Goal: Task Accomplishment & Management: Use online tool/utility

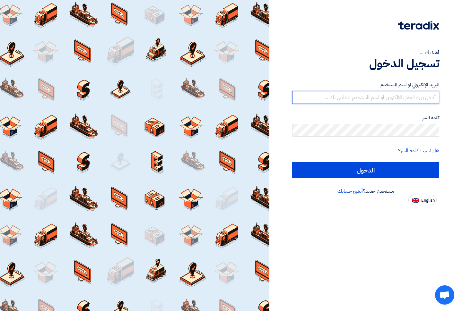
type input "[EMAIL_ADDRESS][DOMAIN_NAME]"
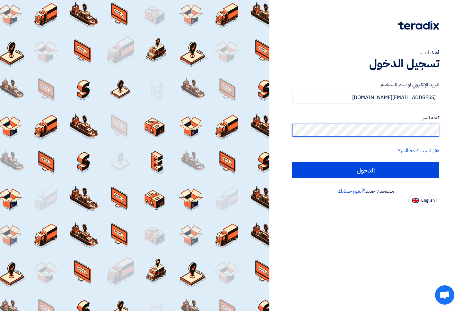
click at [365, 170] on input "الدخول" at bounding box center [365, 170] width 147 height 16
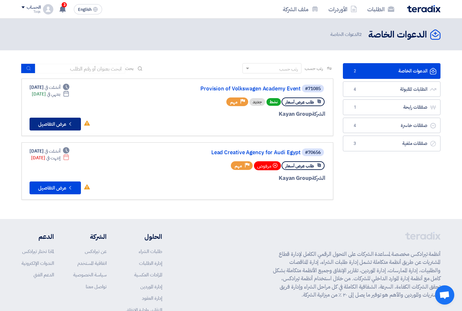
click at [44, 118] on button "Check details عرض التفاصيل" at bounding box center [55, 124] width 51 height 13
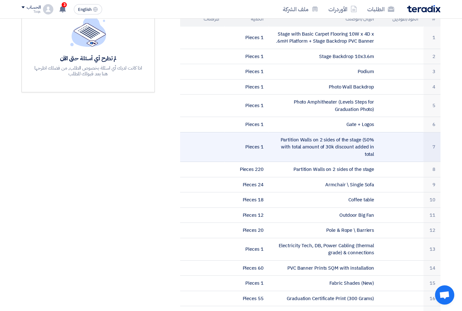
scroll to position [179, 0]
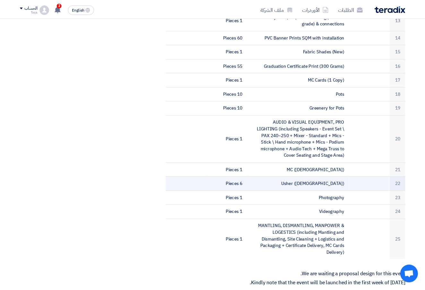
scroll to position [407, 0]
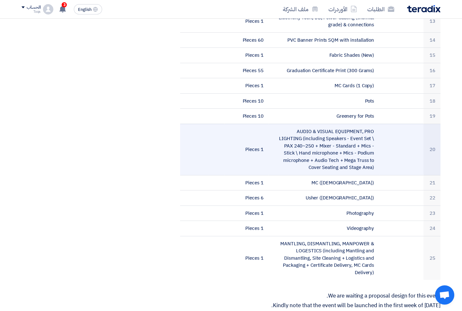
drag, startPoint x: 372, startPoint y: 153, endPoint x: 270, endPoint y: 112, distance: 110.0
click at [270, 124] on td "AUDIO & VISUAL EQUIPMENT, PRO LIGHTING (including Speakers - Event Set \ PAX 24…" at bounding box center [324, 149] width 111 height 51
copy td "AUDIO & VISUAL EQUIPMENT, PRO LIGHTING (including Speakers - Event Set \ PAX 24…"
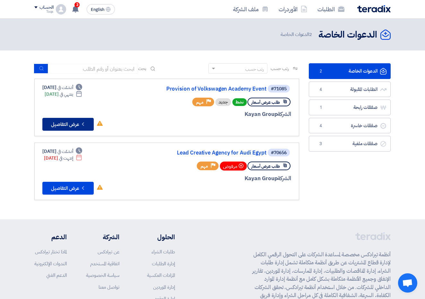
click at [71, 118] on button "Check details عرض التفاصيل" at bounding box center [67, 124] width 51 height 13
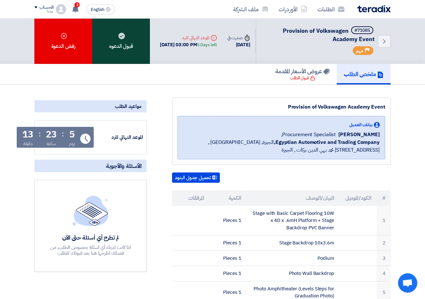
click at [132, 44] on div "قبول الدعوه" at bounding box center [121, 41] width 58 height 45
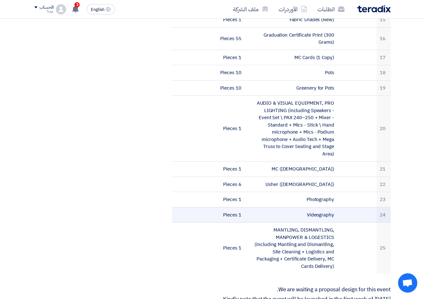
scroll to position [466, 0]
